Goal: Task Accomplishment & Management: Manage account settings

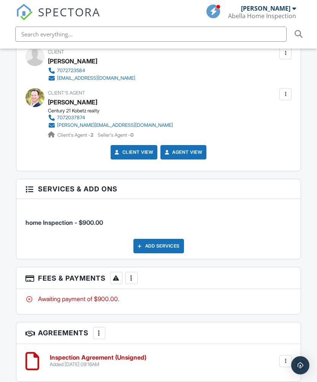
scroll to position [1049, 0]
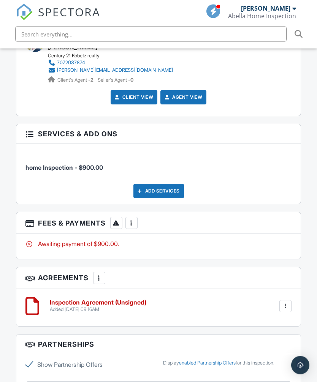
click at [290, 301] on div at bounding box center [285, 307] width 12 height 12
click at [263, 337] on li "File" at bounding box center [265, 346] width 43 height 19
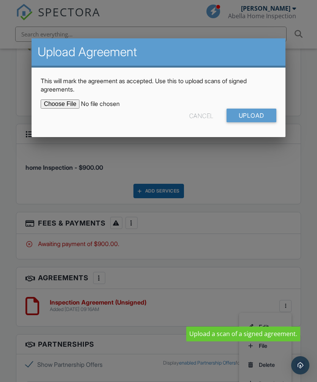
click at [200, 120] on div "Cancel" at bounding box center [201, 116] width 24 height 14
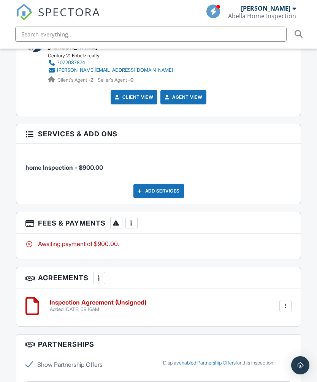
click at [134, 219] on div at bounding box center [132, 223] width 8 height 8
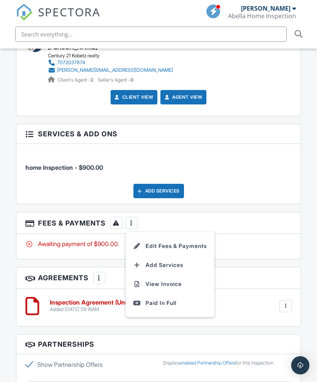
click at [311, 344] on div "Dashboard Templates Contacts Metrics Automations Advanced Settings Support Cent…" at bounding box center [158, 56] width 317 height 2115
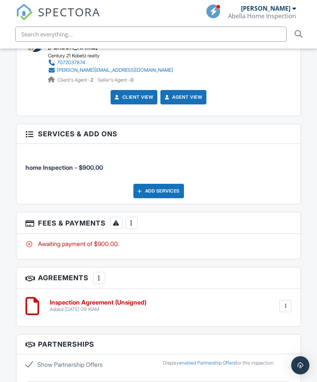
click at [308, 352] on div "Dashboard Templates Contacts Metrics Automations Advanced Settings Support Cent…" at bounding box center [158, 56] width 317 height 2115
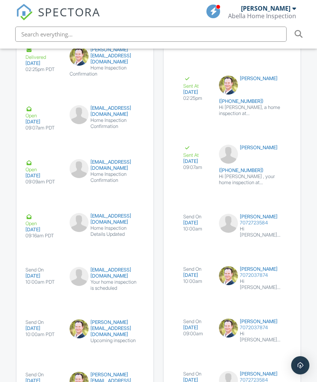
scroll to position [1651, 0]
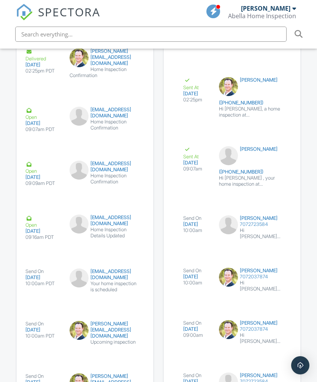
click at [93, 227] on div "[EMAIL_ADDRESS][DOMAIN_NAME]" at bounding box center [105, 221] width 70 height 12
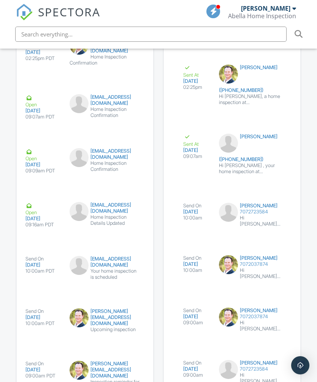
click at [77, 226] on div "Home Inspection Details Updated" at bounding box center [105, 220] width 70 height 12
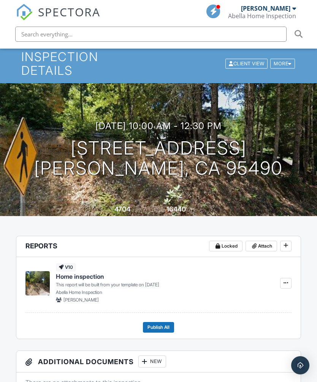
scroll to position [0, 0]
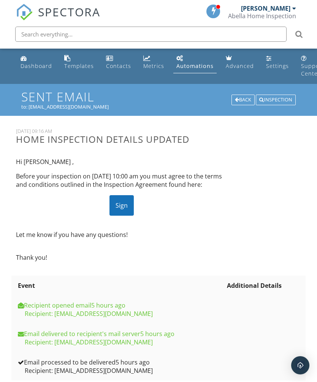
scroll to position [16, 0]
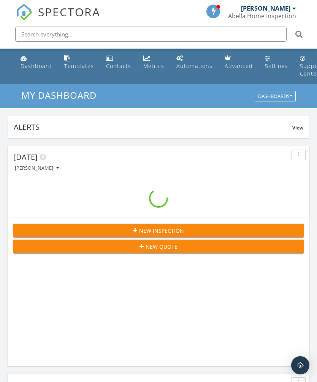
scroll to position [1300, 317]
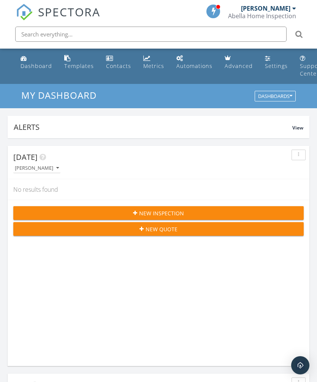
click at [147, 60] on div "Metrics" at bounding box center [146, 58] width 7 height 6
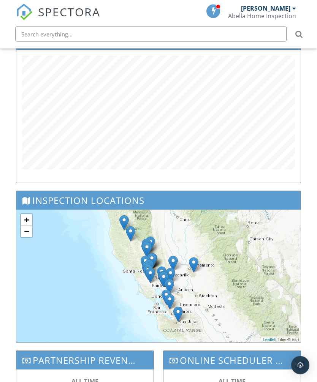
scroll to position [499, 0]
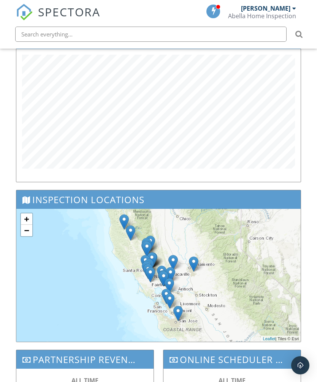
click at [276, 285] on div "+ − Leaflet | Tiles © [PERSON_NAME]" at bounding box center [158, 275] width 285 height 133
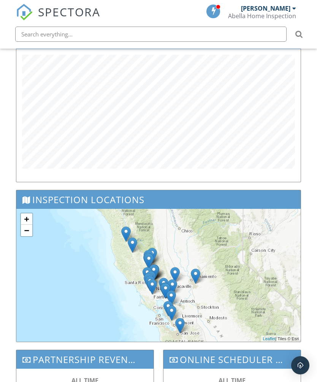
click at [67, 264] on div "+ − Leaflet | Tiles © [PERSON_NAME]" at bounding box center [158, 275] width 285 height 133
